Goal: Transaction & Acquisition: Purchase product/service

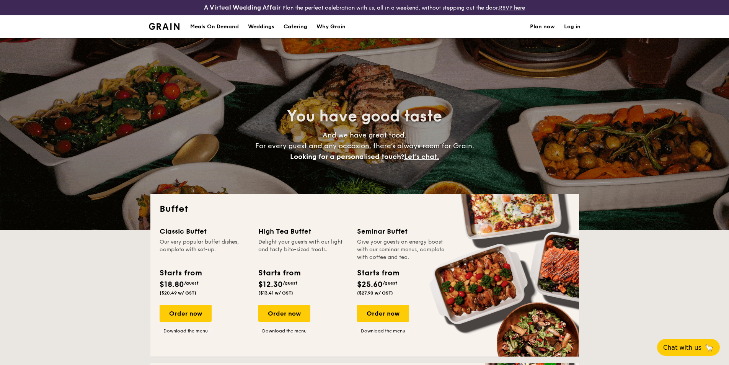
select select
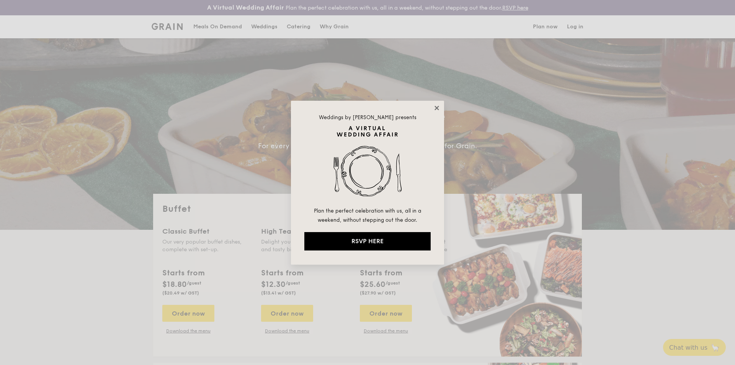
click at [435, 109] on icon at bounding box center [436, 108] width 4 height 4
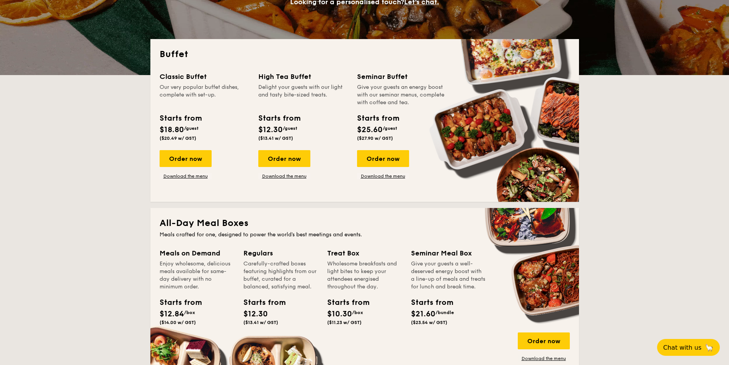
scroll to position [153, 0]
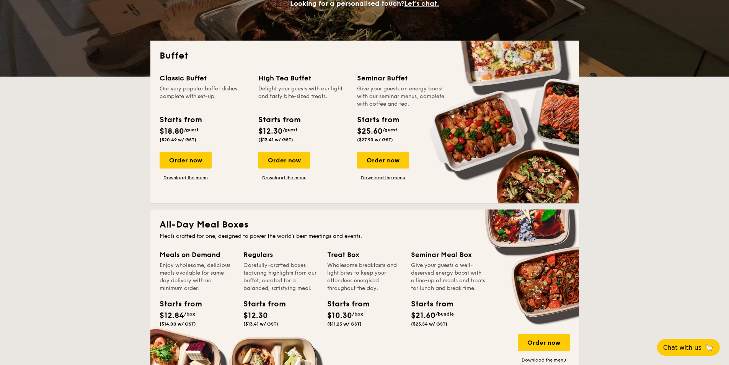
drag, startPoint x: 199, startPoint y: 179, endPoint x: 138, endPoint y: 203, distance: 65.2
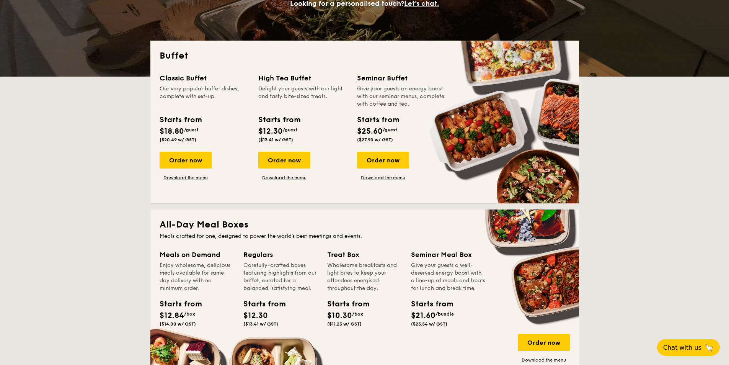
drag, startPoint x: 196, startPoint y: 159, endPoint x: 145, endPoint y: 199, distance: 64.1
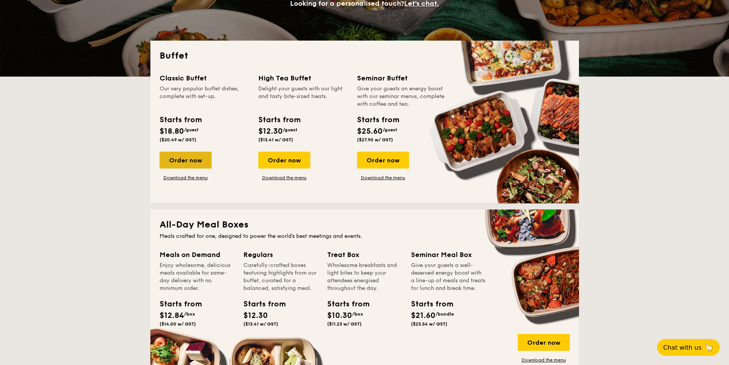
drag, startPoint x: 176, startPoint y: 158, endPoint x: 192, endPoint y: 162, distance: 17.3
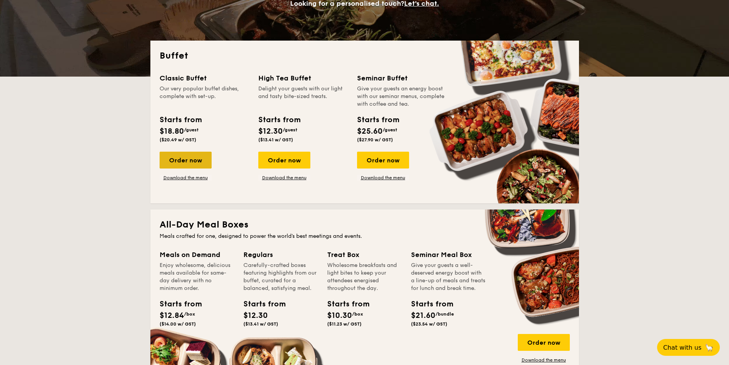
click at [177, 158] on div "Order now" at bounding box center [186, 160] width 52 height 17
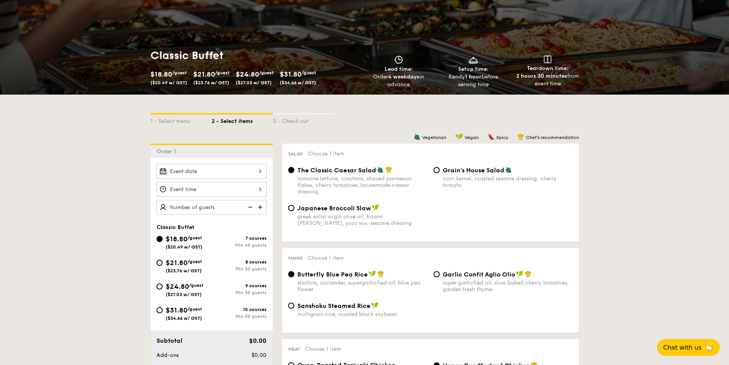
scroll to position [115, 0]
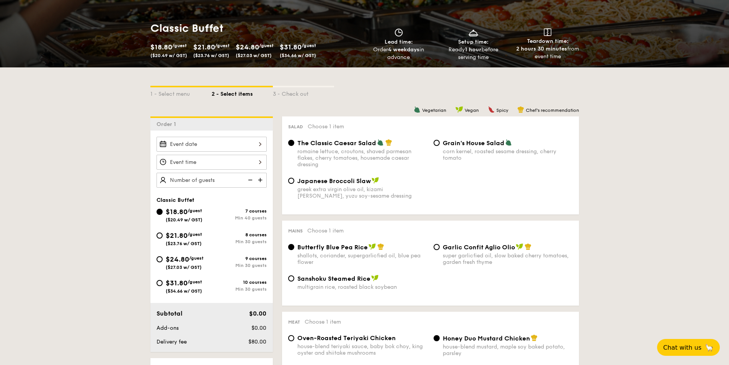
click at [451, 155] on div "corn kernel, roasted sesame dressing, cherry tomato" at bounding box center [508, 154] width 130 height 13
click at [440, 146] on input "Grain's House Salad corn kernel, roasted sesame dressing, cherry tomato" at bounding box center [436, 143] width 6 height 6
radio input "true"
click at [394, 169] on div "The Classic Caesar Salad romaine lettuce, croutons, shaved parmesan flakes, che…" at bounding box center [430, 158] width 291 height 38
click at [366, 160] on div "romaine lettuce, croutons, shaved parmesan flakes, cherry tomatoes, housemade c…" at bounding box center [362, 158] width 130 height 20
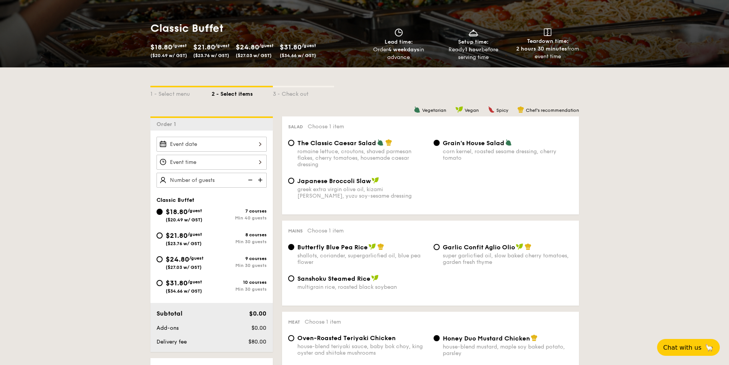
click at [294, 146] on input "The Classic Caesar Salad romaine lettuce, croutons, shaved parmesan flakes, che…" at bounding box center [291, 143] width 6 height 6
radio input "true"
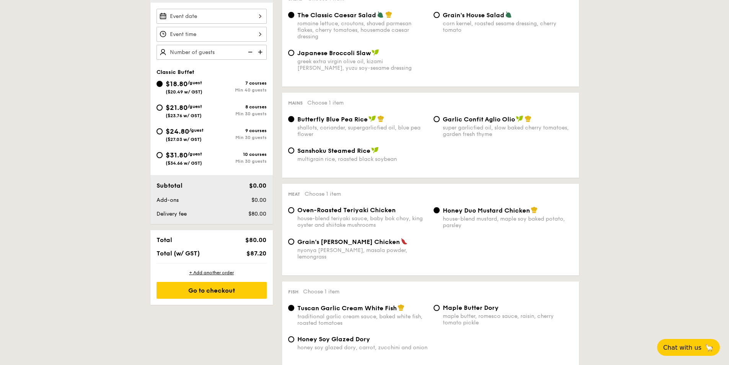
scroll to position [230, 0]
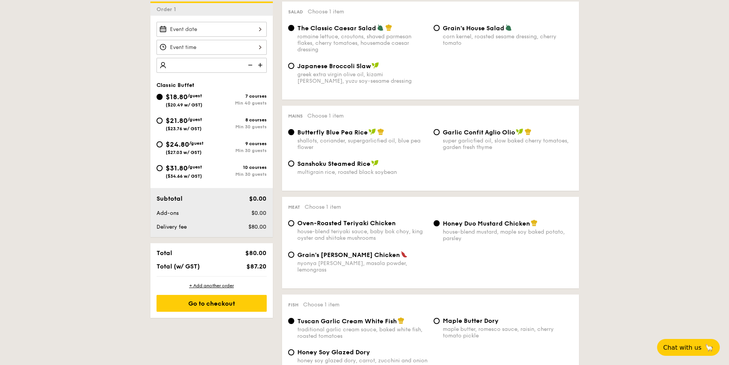
drag, startPoint x: 194, startPoint y: 62, endPoint x: 188, endPoint y: 62, distance: 6.1
click at [194, 62] on input "number" at bounding box center [211, 65] width 110 height 15
type input "1"
type input "40 guests"
click at [252, 252] on span "$832.00" at bounding box center [254, 252] width 24 height 7
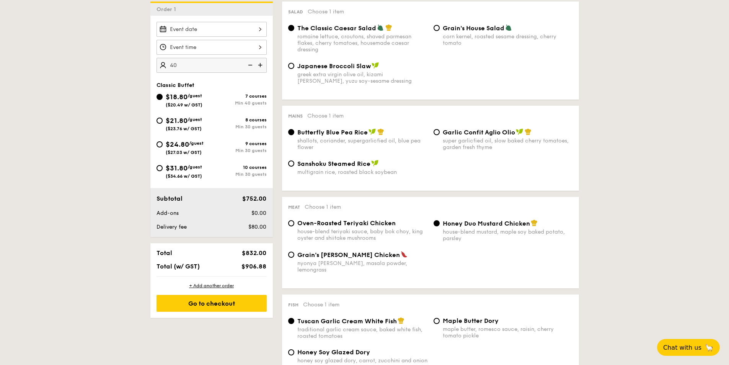
click at [252, 252] on span "$832.00" at bounding box center [254, 252] width 24 height 7
click at [256, 269] on span "$906.88" at bounding box center [253, 265] width 25 height 7
copy span "906.88"
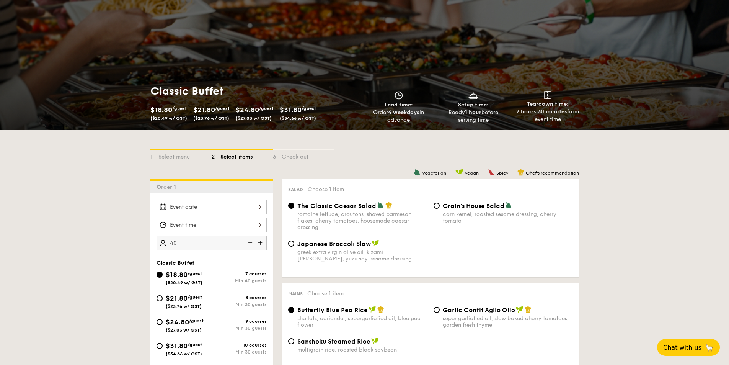
scroll to position [0, 0]
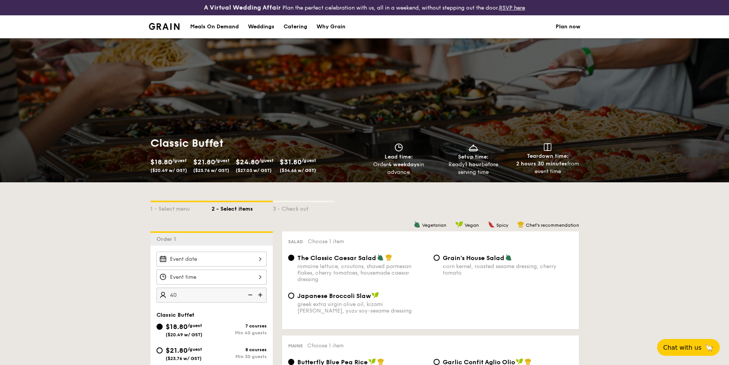
click at [294, 29] on div "Catering" at bounding box center [295, 26] width 24 height 23
select select
